Goal: Task Accomplishment & Management: Use online tool/utility

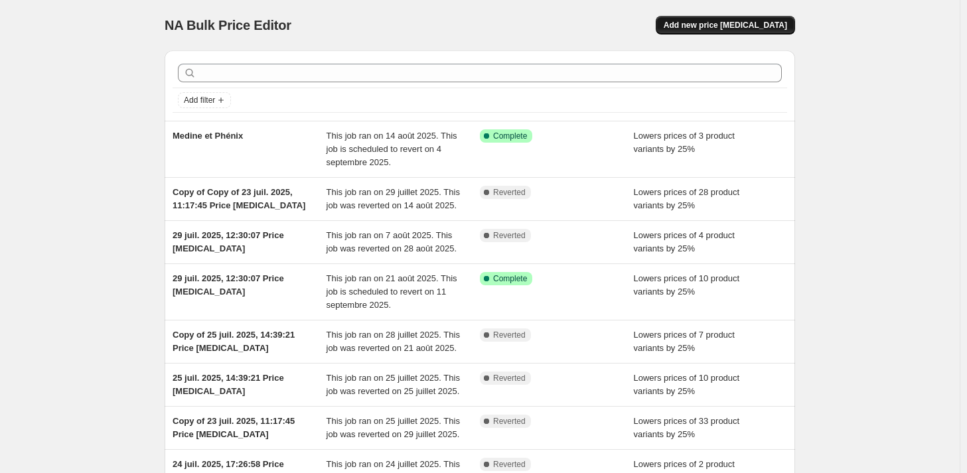
click at [731, 27] on span "Add new price change job" at bounding box center [724, 25] width 123 height 11
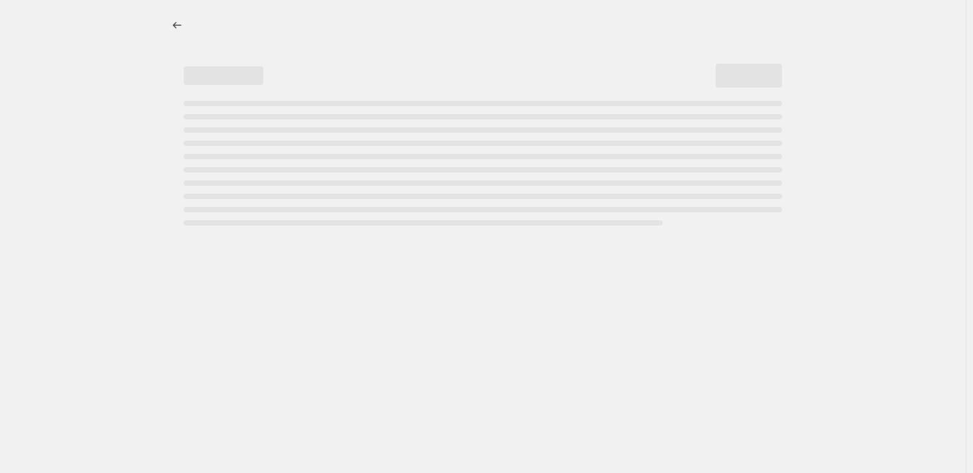
select select "percentage"
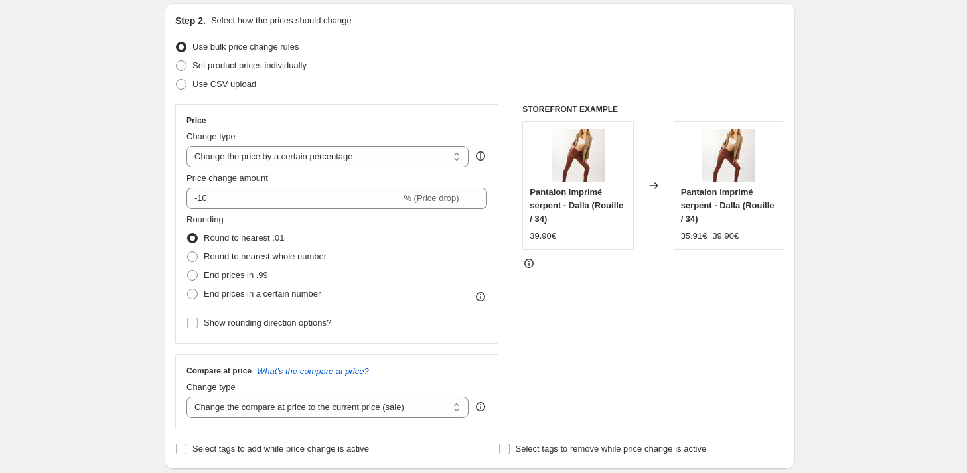
scroll to position [133, 0]
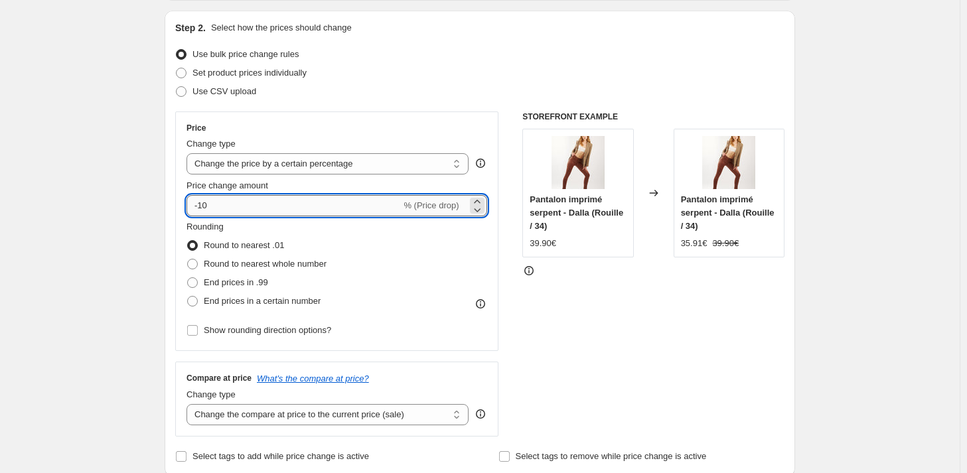
drag, startPoint x: 235, startPoint y: 213, endPoint x: 206, endPoint y: 204, distance: 30.6
click at [206, 204] on input "-10" at bounding box center [293, 205] width 214 height 21
click at [305, 172] on select "Change the price to a certain amount Change the price by a certain amount Chang…" at bounding box center [327, 163] width 282 height 21
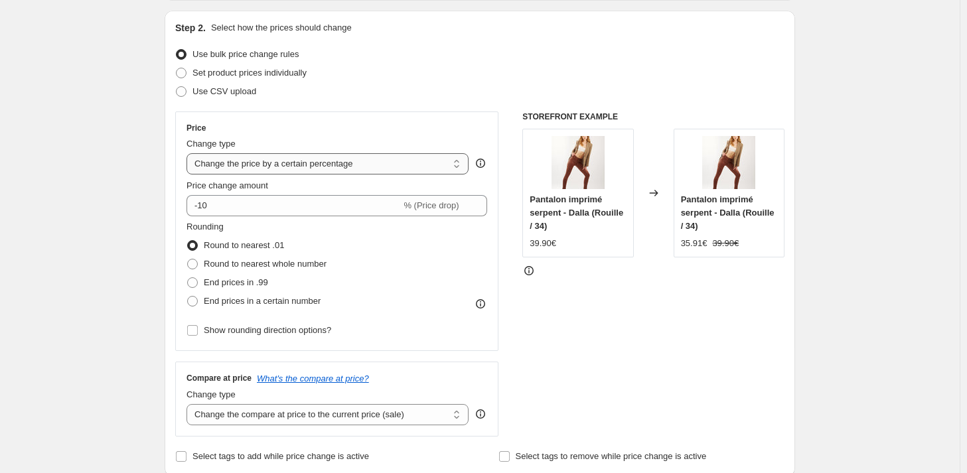
click at [309, 168] on select "Change the price to a certain amount Change the price by a certain amount Chang…" at bounding box center [327, 163] width 282 height 21
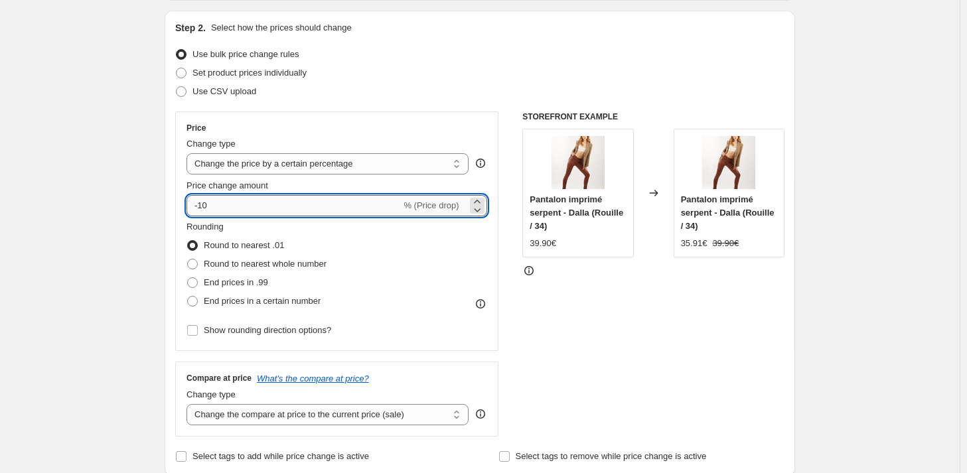
click at [224, 210] on input "-10" at bounding box center [293, 205] width 214 height 21
type input "-1"
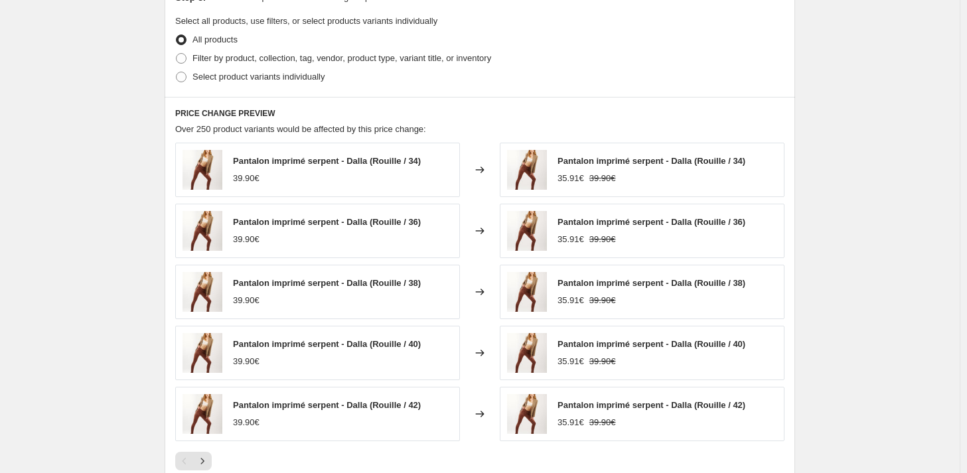
scroll to position [597, 0]
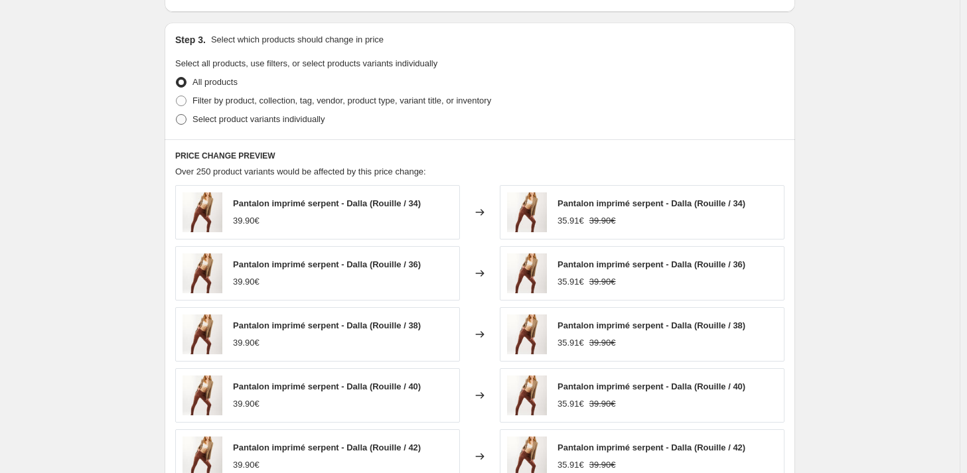
type input "-25"
click at [234, 124] on span "Select product variants individually" at bounding box center [258, 119] width 132 height 10
click at [176, 115] on input "Select product variants individually" at bounding box center [176, 114] width 1 height 1
radio input "true"
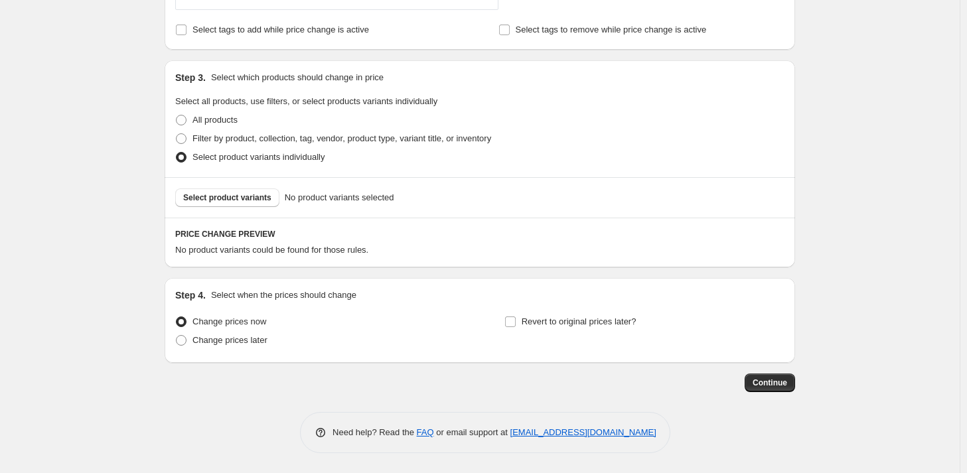
scroll to position [558, 0]
click at [243, 204] on button "Select product variants" at bounding box center [227, 199] width 104 height 19
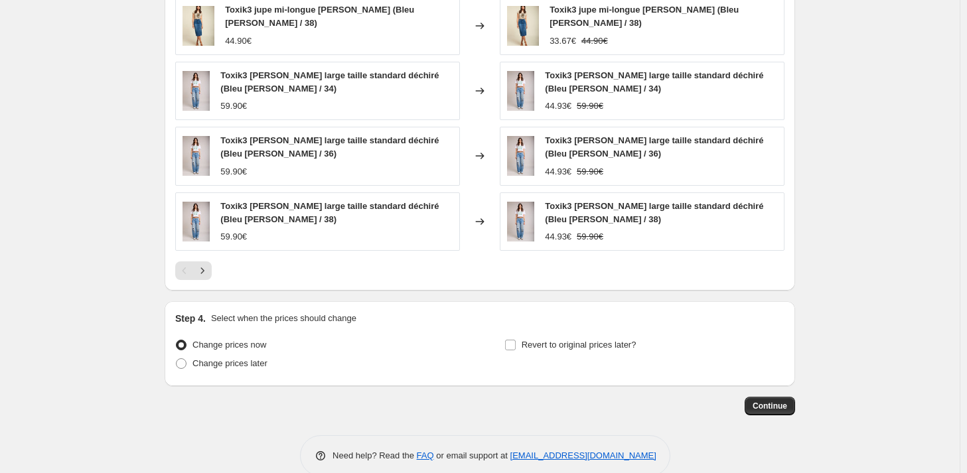
scroll to position [912, 0]
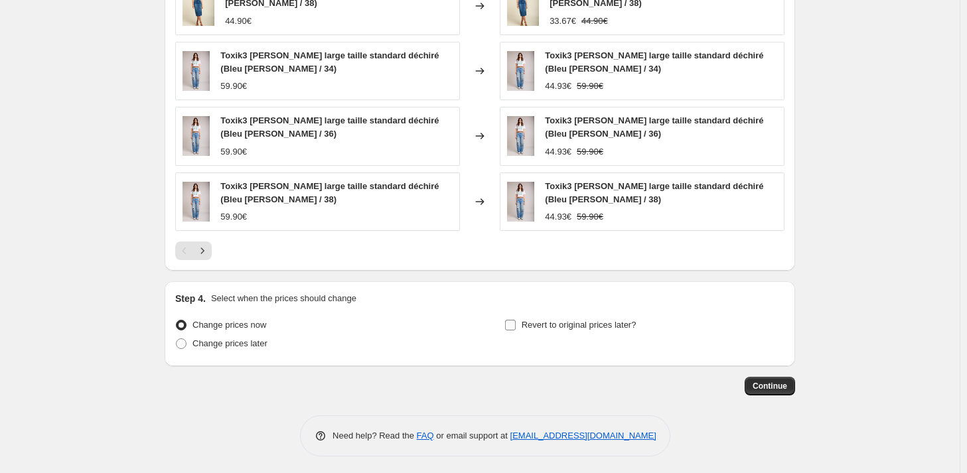
click at [538, 324] on span "Revert to original prices later?" at bounding box center [578, 325] width 115 height 10
click at [515, 324] on input "Revert to original prices later?" at bounding box center [510, 325] width 11 height 11
checkbox input "true"
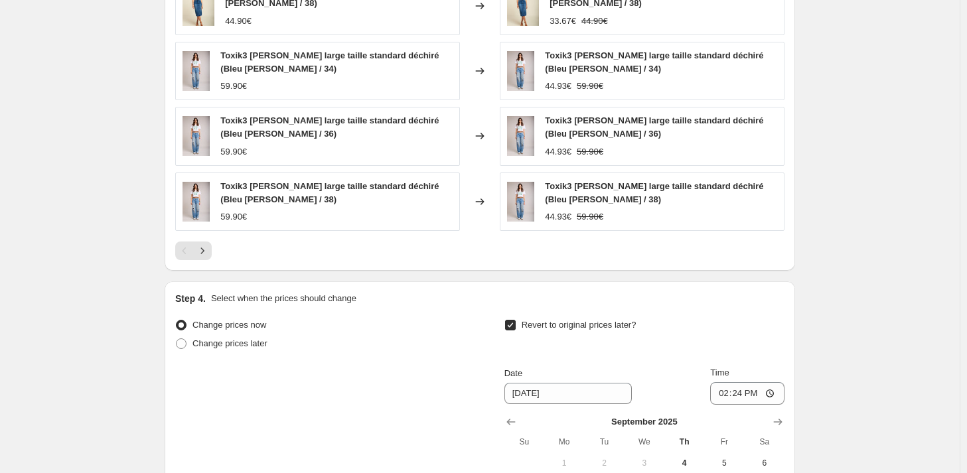
scroll to position [1044, 0]
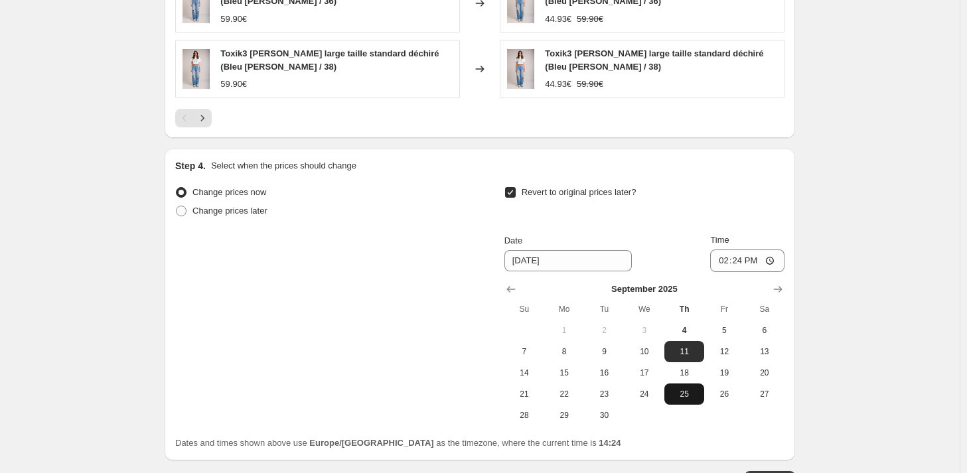
click at [693, 396] on span "25" at bounding box center [683, 394] width 29 height 11
type input "9/25/2025"
click at [750, 257] on input "14:24" at bounding box center [747, 260] width 74 height 23
type input "23:59"
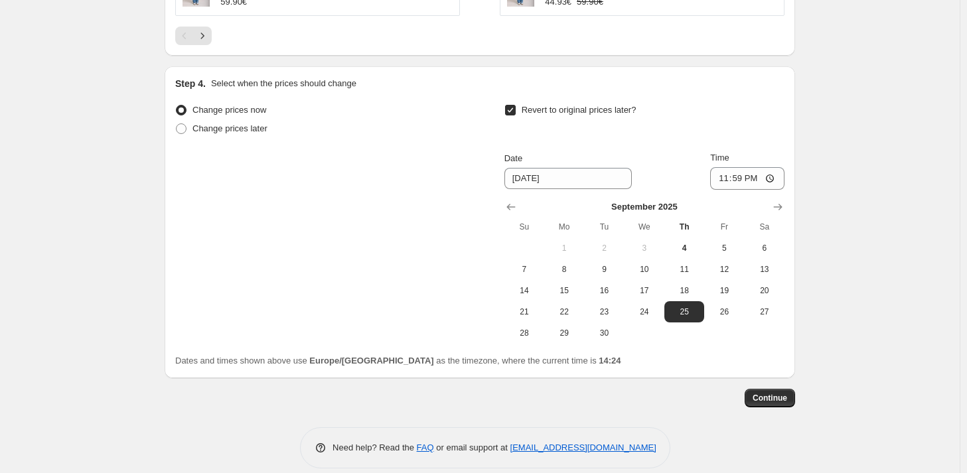
scroll to position [1138, 0]
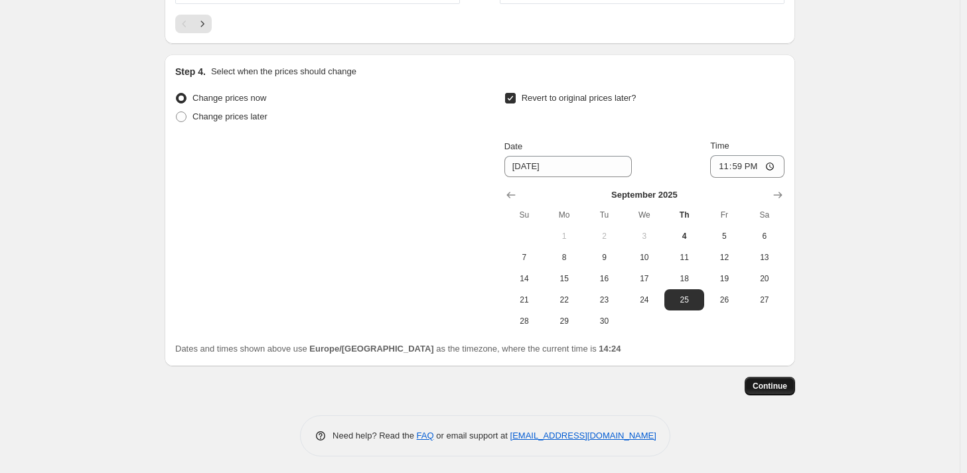
click at [758, 389] on button "Continue" at bounding box center [769, 386] width 50 height 19
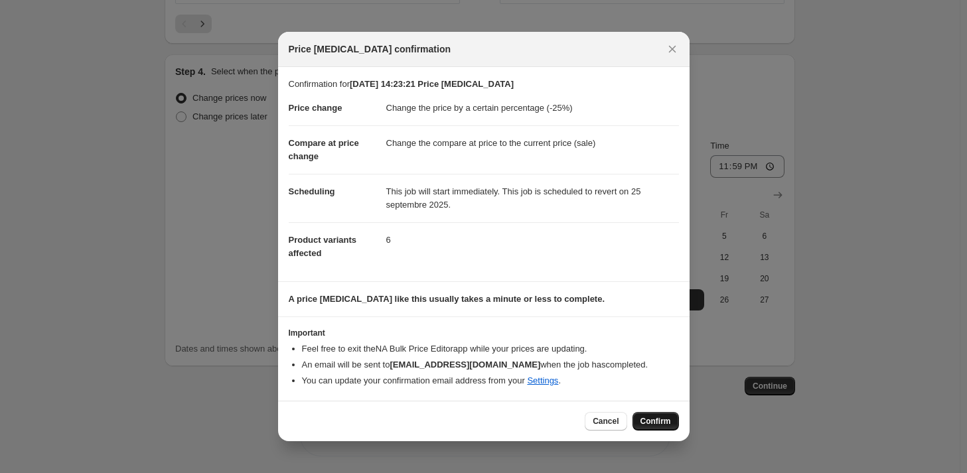
click at [664, 420] on span "Confirm" at bounding box center [655, 421] width 31 height 11
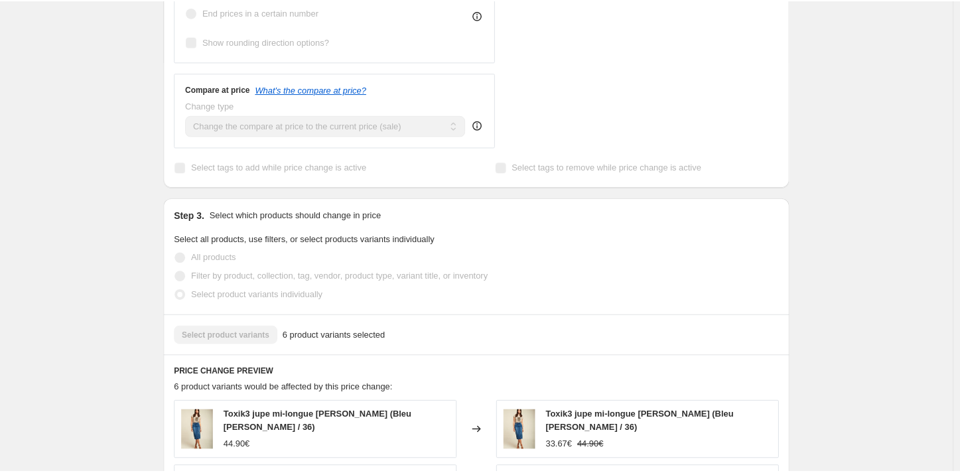
scroll to position [0, 0]
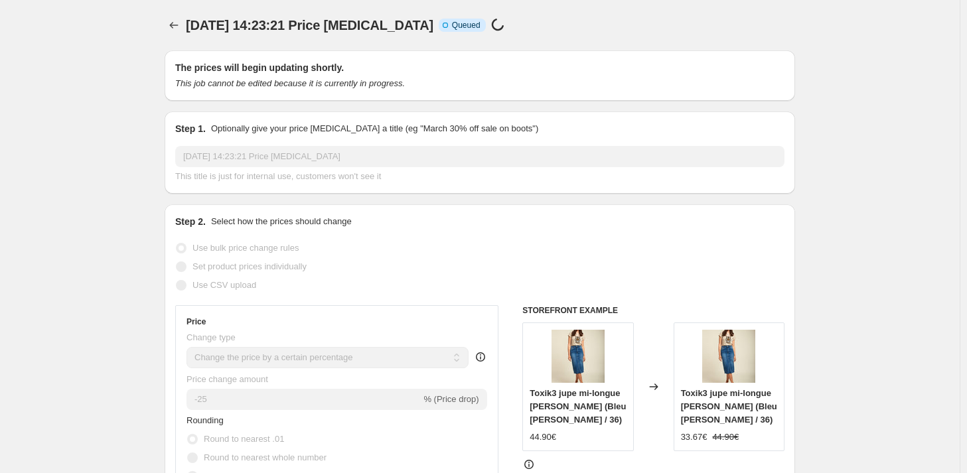
drag, startPoint x: 973, startPoint y: 365, endPoint x: 971, endPoint y: -32, distance: 396.7
click at [967, 0] on html "Home Settings Plans Skip to content 4 sept. 2025, 14:23:21 Price change job. Th…" at bounding box center [483, 236] width 967 height 473
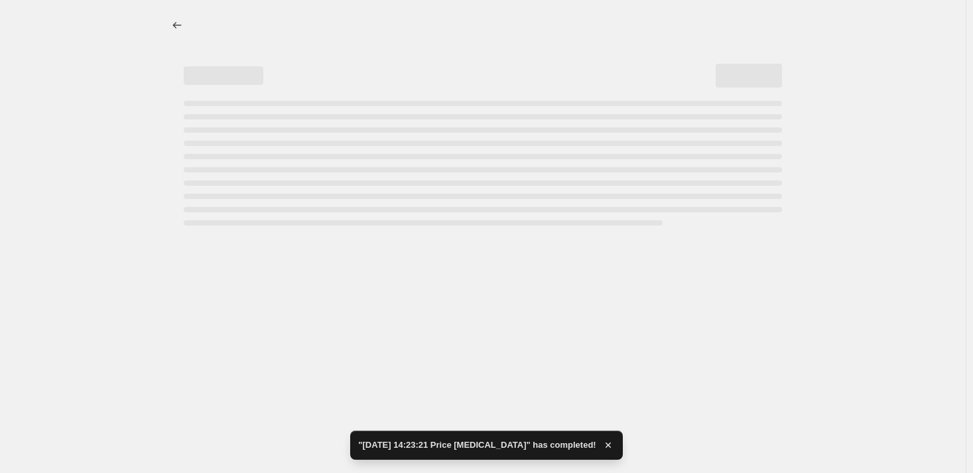
select select "percentage"
